Goal: Information Seeking & Learning: Learn about a topic

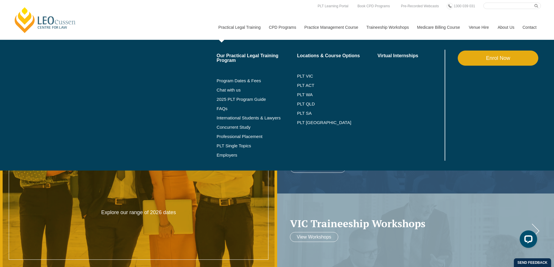
click at [222, 111] on li "FAQs" at bounding box center [257, 108] width 81 height 9
click at [222, 109] on link "FAQs" at bounding box center [257, 108] width 81 height 5
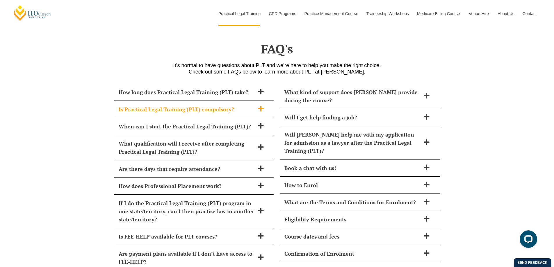
click at [134, 105] on h2 "Is Practical Legal Training (PLT) compulsory?" at bounding box center [187, 109] width 136 height 8
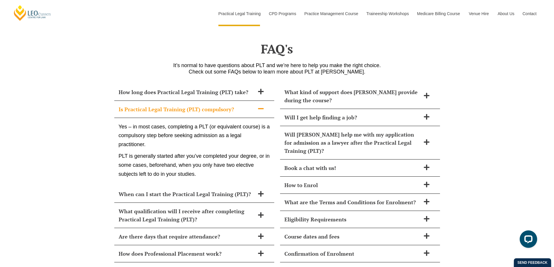
click at [134, 105] on h2 "Is Practical Legal Training (PLT) compulsory?" at bounding box center [187, 109] width 136 height 8
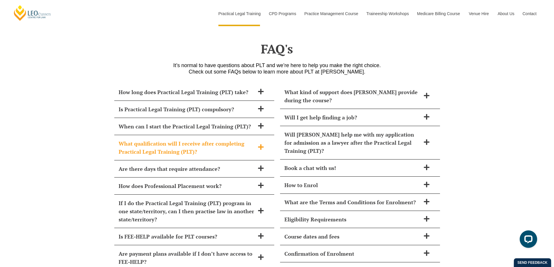
click at [145, 140] on h2 "What qualification will I receive after completing Practical Legal Training (PL…" at bounding box center [187, 148] width 136 height 16
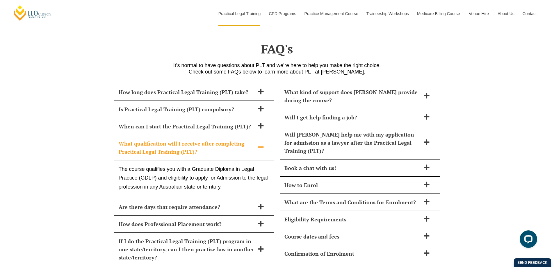
click at [146, 140] on h2 "What qualification will I receive after completing Practical Legal Training (PL…" at bounding box center [187, 148] width 136 height 16
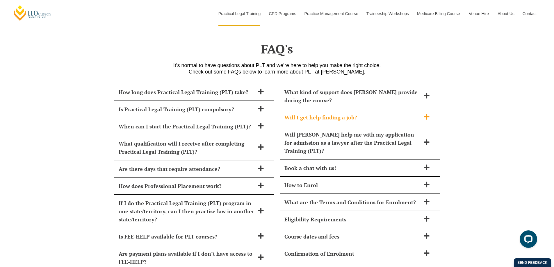
click at [405, 109] on div "Will I get help finding a job?" at bounding box center [360, 117] width 160 height 17
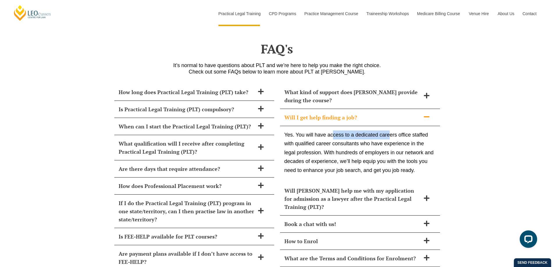
drag, startPoint x: 333, startPoint y: 118, endPoint x: 390, endPoint y: 120, distance: 57.0
click at [390, 131] on p "Yes. You will have access to a dedicated careers office staffed with qualified …" at bounding box center [359, 153] width 151 height 45
drag, startPoint x: 412, startPoint y: 119, endPoint x: 424, endPoint y: 119, distance: 11.6
click at [424, 131] on p "Yes. You will have access to a dedicated careers office staffed with qualified …" at bounding box center [359, 153] width 151 height 45
click at [319, 131] on p "Yes. You will have access to a dedicated careers office staffed with qualified …" at bounding box center [359, 153] width 151 height 45
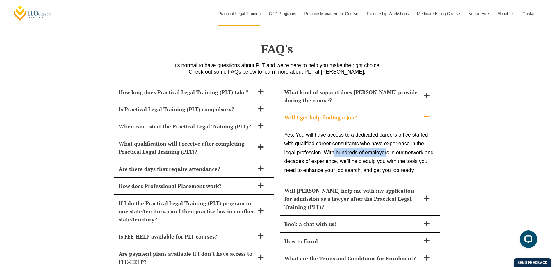
drag, startPoint x: 335, startPoint y: 134, endPoint x: 386, endPoint y: 136, distance: 51.2
click at [386, 136] on p "Yes. You will have access to a dedicated careers office staffed with qualified …" at bounding box center [359, 153] width 151 height 45
click at [403, 137] on p "Yes. You will have access to a dedicated careers office staffed with qualified …" at bounding box center [359, 153] width 151 height 45
click at [398, 113] on h2 "Will I get help finding a job?" at bounding box center [352, 117] width 136 height 8
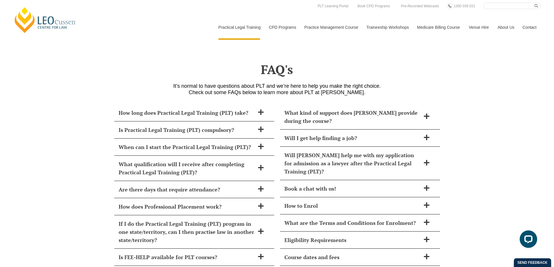
scroll to position [2318, 0]
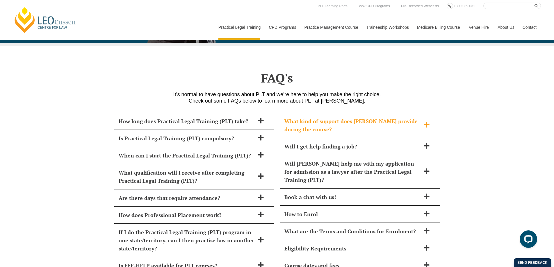
click at [364, 117] on div "What kind of support does Leo Cussen provide during the course?" at bounding box center [360, 125] width 160 height 25
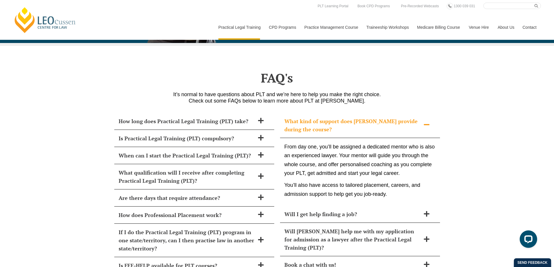
click at [364, 117] on div "What kind of support does Leo Cussen provide during the course?" at bounding box center [360, 125] width 160 height 25
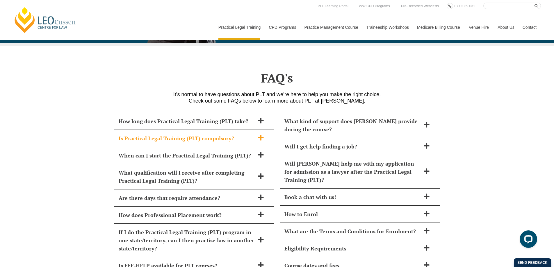
click at [175, 134] on h2 "Is Practical Legal Training (PLT) compulsory?" at bounding box center [187, 138] width 136 height 8
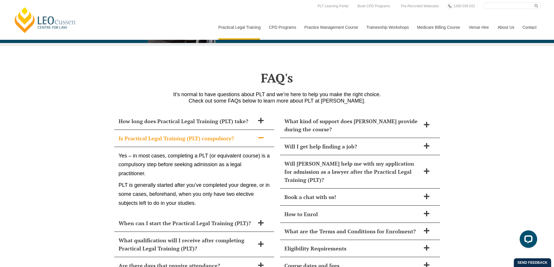
click at [175, 134] on h2 "Is Practical Legal Training (PLT) compulsory?" at bounding box center [187, 138] width 136 height 8
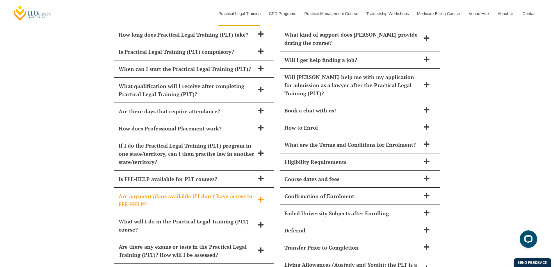
scroll to position [2405, 0]
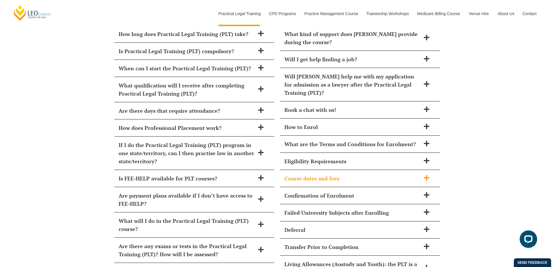
click at [298, 175] on h2 "Course dates and fees" at bounding box center [352, 179] width 136 height 8
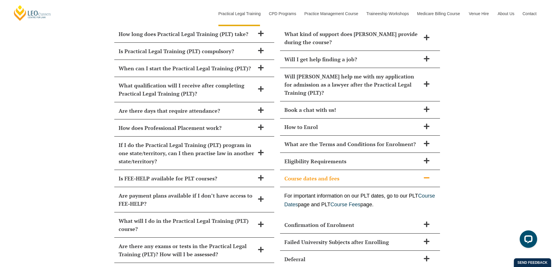
click at [298, 175] on h2 "Course dates and fees" at bounding box center [352, 179] width 136 height 8
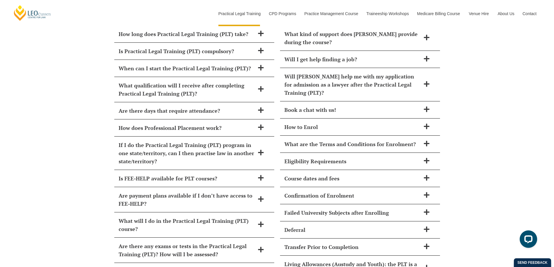
scroll to position [2376, 0]
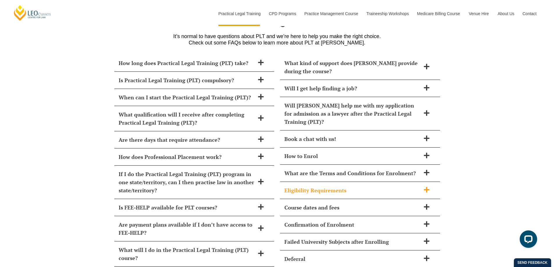
click at [373, 186] on h2 "Eligibility Requirements" at bounding box center [352, 190] width 136 height 8
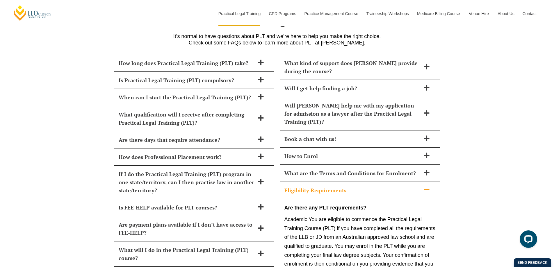
scroll to position [2434, 0]
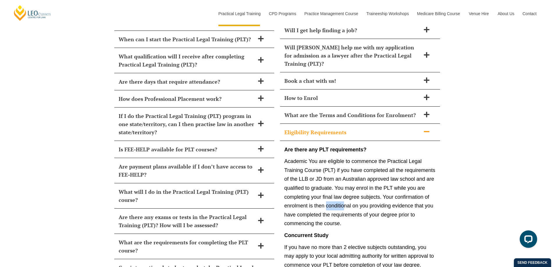
drag, startPoint x: 327, startPoint y: 187, endPoint x: 346, endPoint y: 185, distance: 19.3
click at [346, 185] on p "Academic You are eligible to commence the Practical Legal Training Course (PLT)…" at bounding box center [359, 192] width 151 height 71
click at [368, 176] on p "Academic You are eligible to commence the Practical Legal Training Course (PLT)…" at bounding box center [359, 192] width 151 height 71
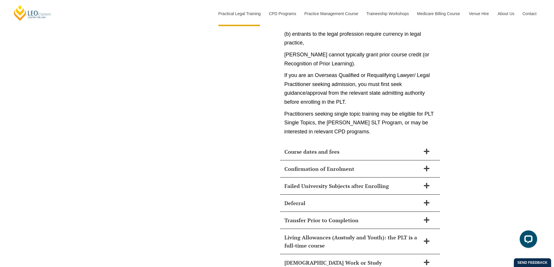
scroll to position [2900, 0]
click at [324, 164] on h2 "Confirmation of Enrolment" at bounding box center [352, 168] width 136 height 8
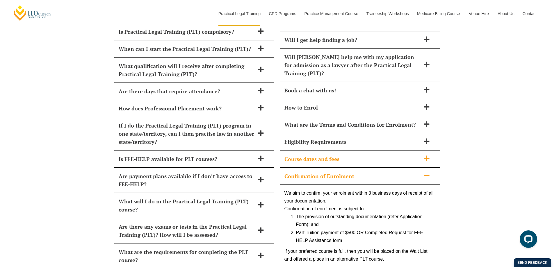
scroll to position [2420, 0]
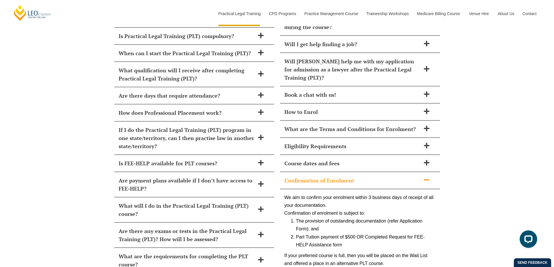
click at [315, 177] on h2 "Confirmation of Enrolment" at bounding box center [352, 181] width 136 height 8
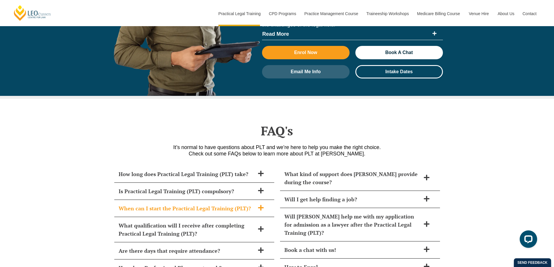
scroll to position [2275, 0]
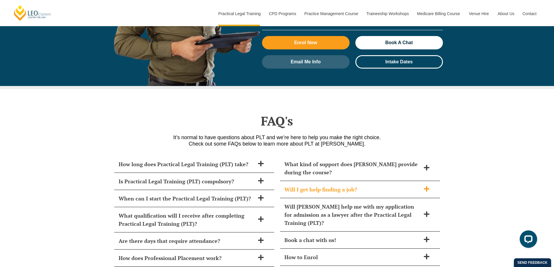
drag, startPoint x: 298, startPoint y: 172, endPoint x: 302, endPoint y: 173, distance: 4.2
click at [298, 186] on h2 "Will I get help finding a job?" at bounding box center [352, 190] width 136 height 8
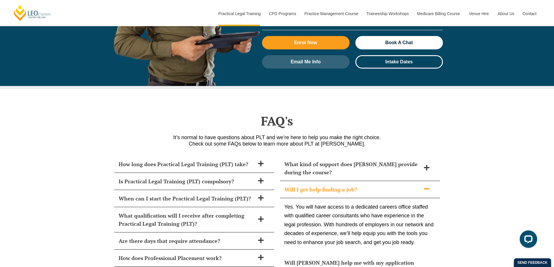
click at [303, 186] on h2 "Will I get help finding a job?" at bounding box center [352, 190] width 136 height 8
